Goal: Information Seeking & Learning: Learn about a topic

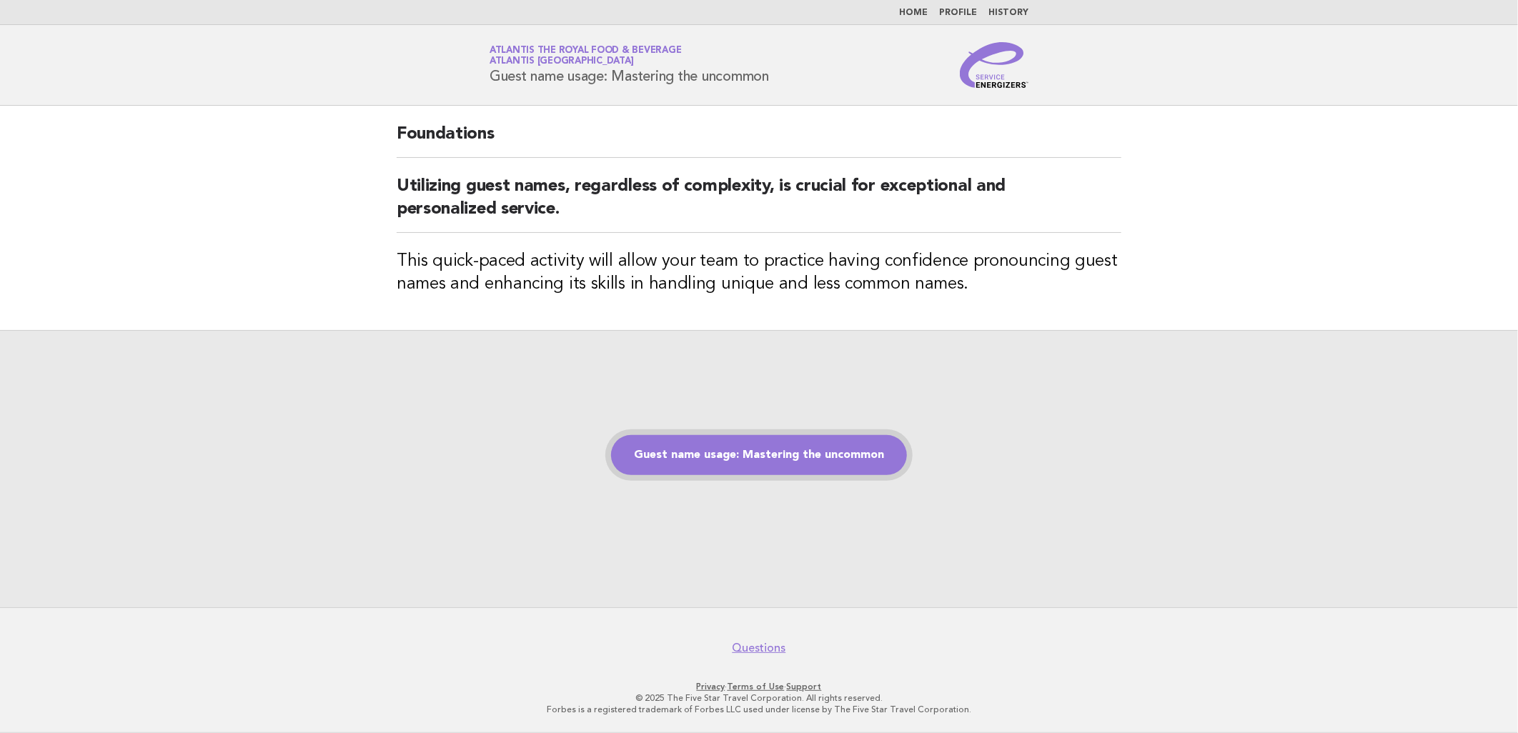
click at [778, 460] on link "Guest name usage: Mastering the uncommon" at bounding box center [759, 455] width 296 height 40
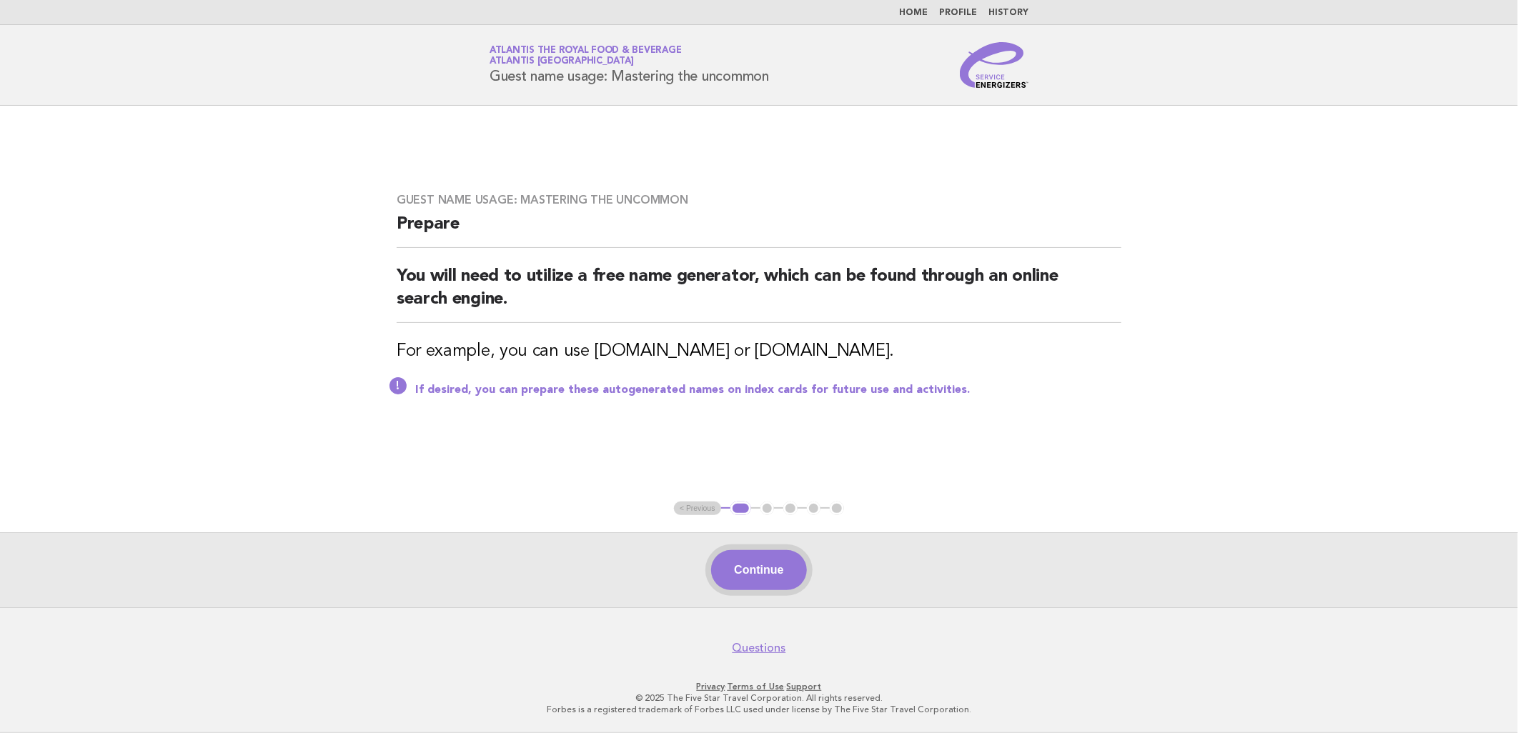
click at [753, 553] on button "Continue" at bounding box center [758, 570] width 95 height 40
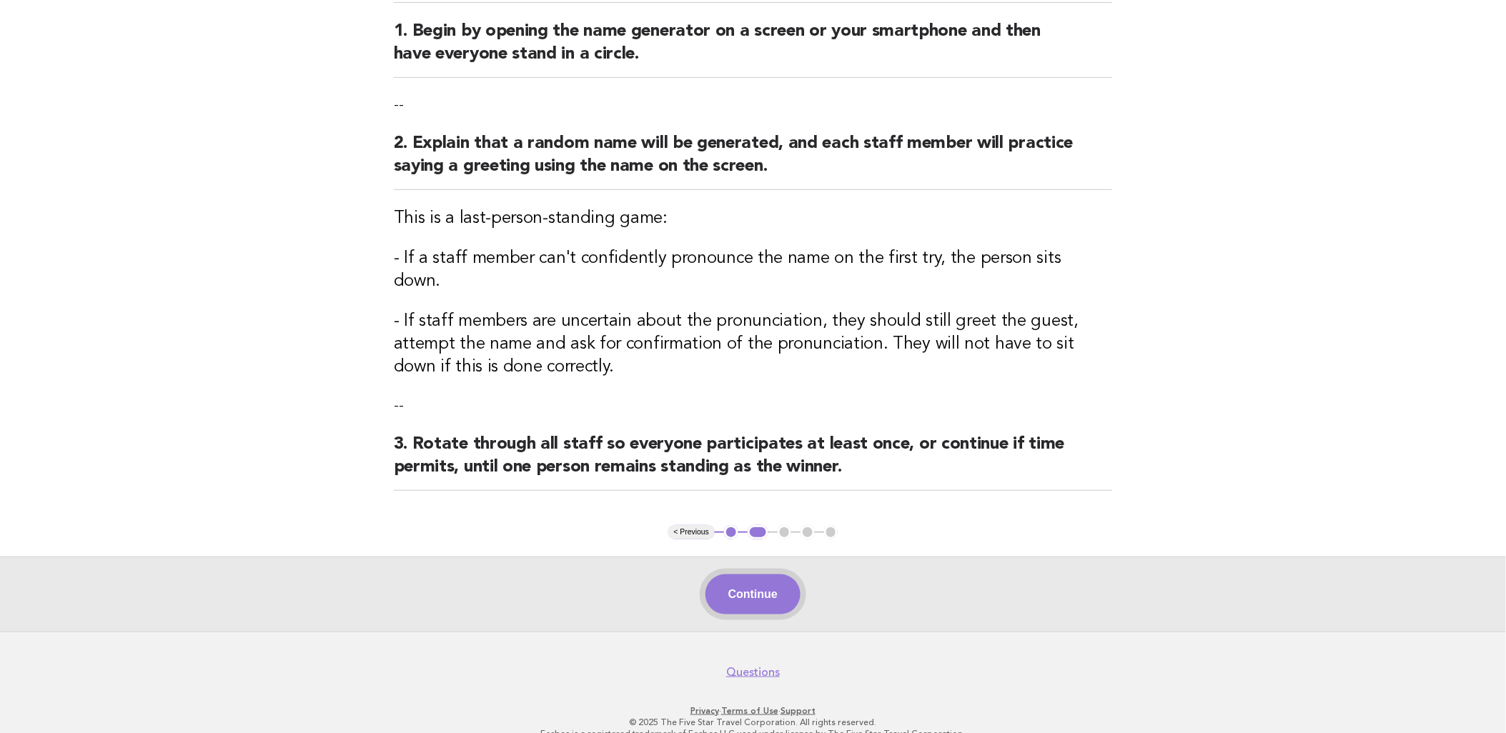
drag, startPoint x: 776, startPoint y: 579, endPoint x: 769, endPoint y: 572, distance: 9.6
click at [775, 579] on button "Continue" at bounding box center [753, 595] width 95 height 40
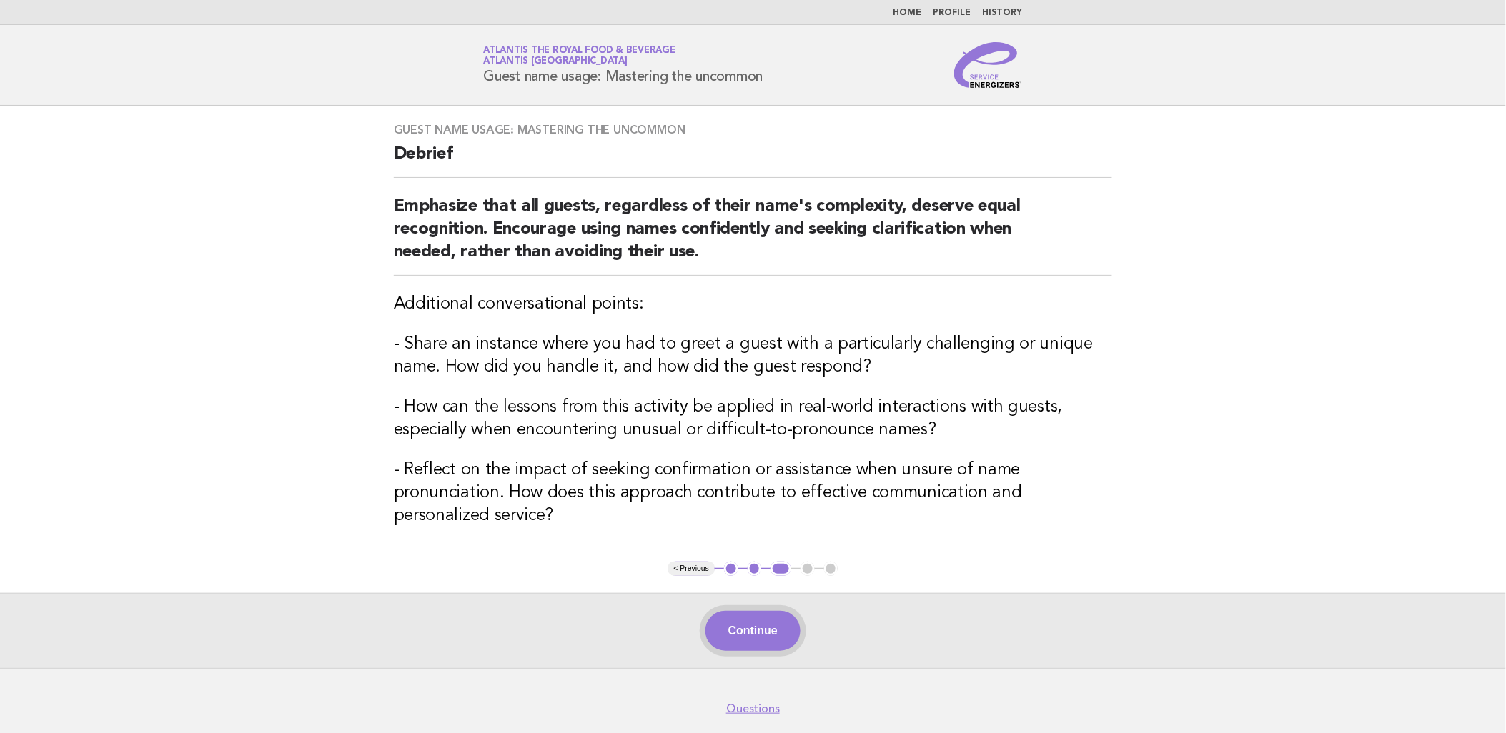
click at [773, 611] on button "Continue" at bounding box center [753, 631] width 95 height 40
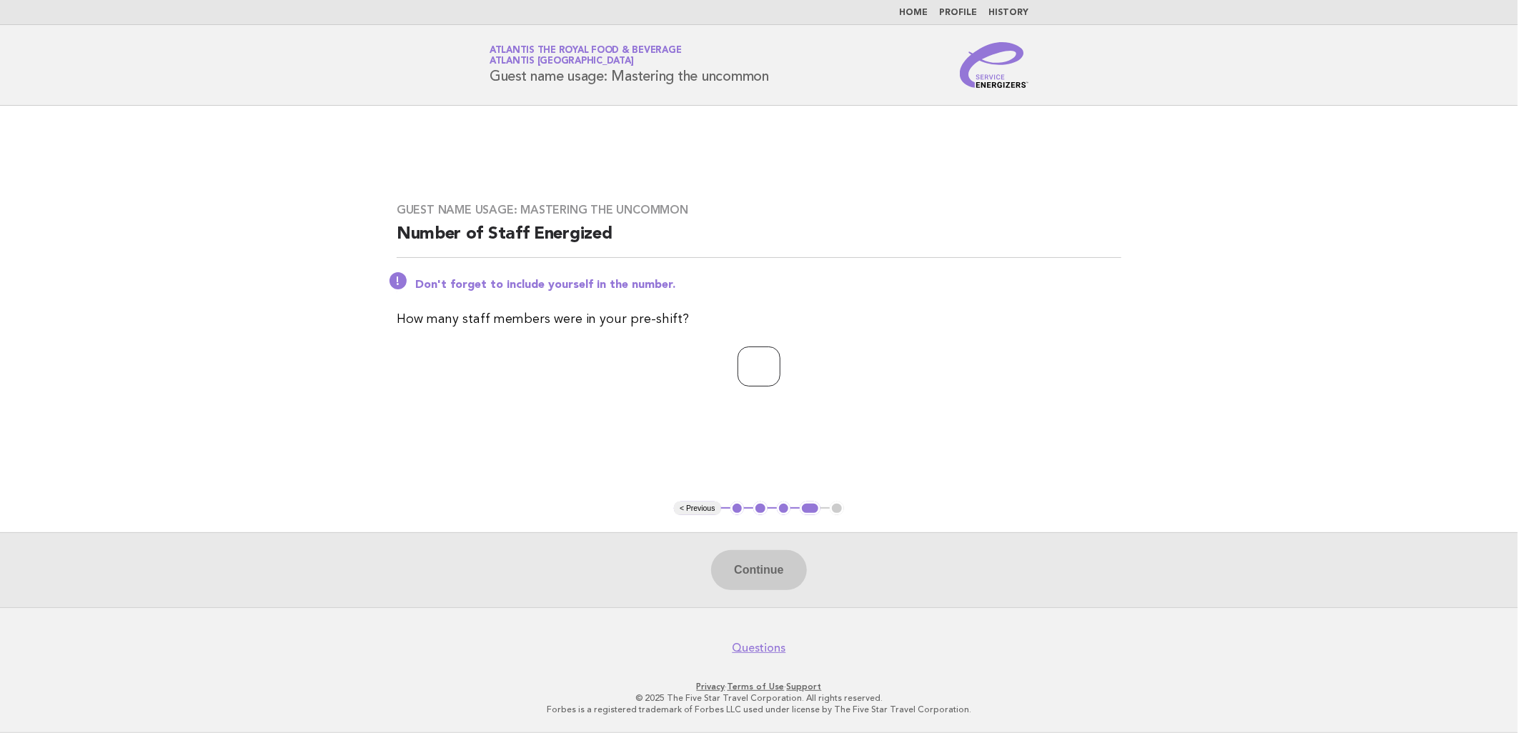
click at [748, 365] on input "number" at bounding box center [759, 367] width 43 height 40
type input "**"
click at [786, 582] on button "Continue" at bounding box center [758, 570] width 95 height 40
